Goal: Find specific page/section: Find specific page/section

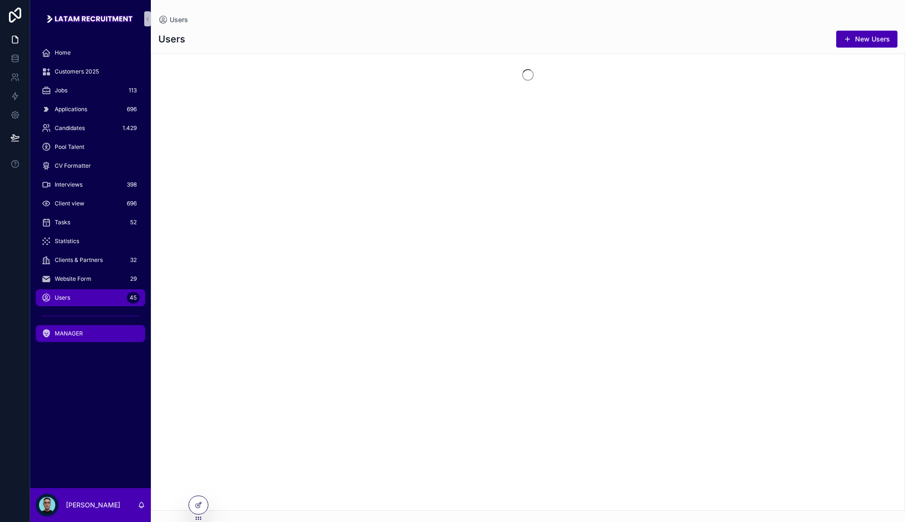
click at [100, 325] on link "MANAGER" at bounding box center [90, 333] width 109 height 17
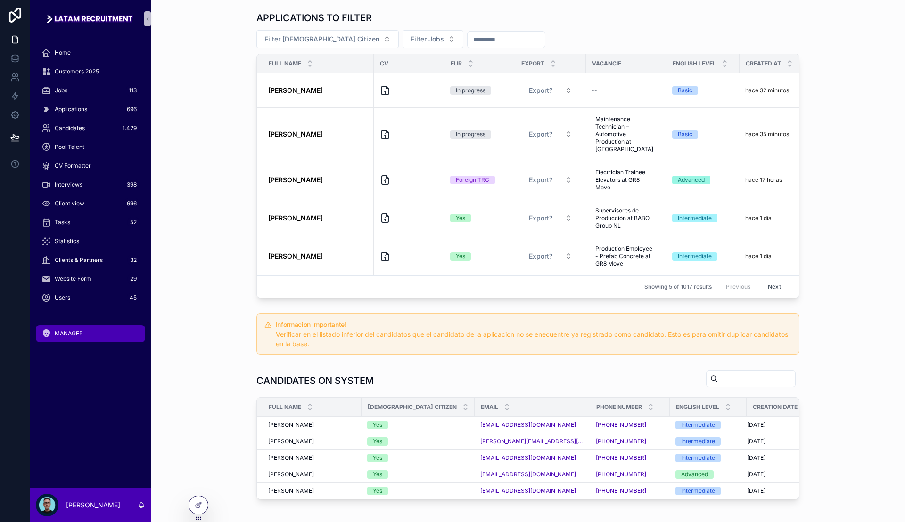
click at [207, 145] on div "APPLICATIONS TO FILTER Filter European Citizen Filter Jobs Full name CV Eur Exp…" at bounding box center [527, 155] width 739 height 295
click at [197, 157] on div "APPLICATIONS TO FILTER Filter European Citizen Filter Jobs Full name CV Eur Exp…" at bounding box center [527, 155] width 739 height 295
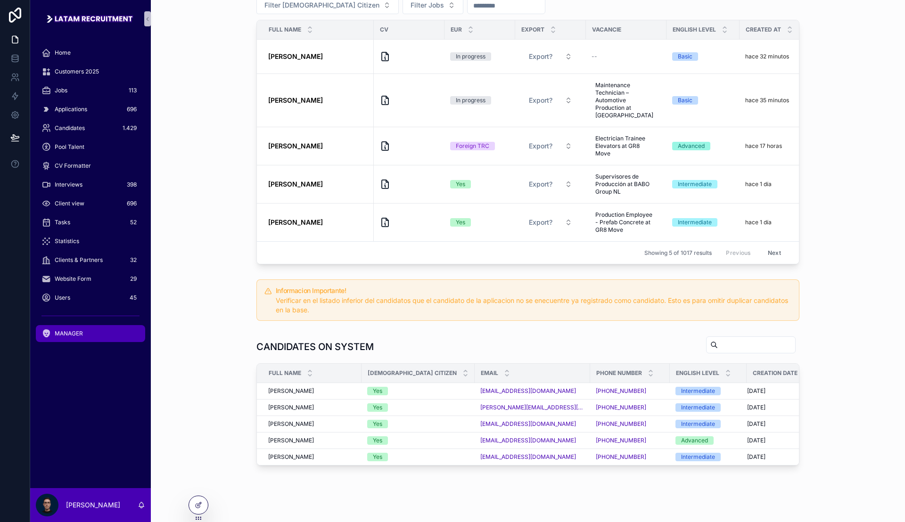
scroll to position [66, 0]
